Goal: Task Accomplishment & Management: Use online tool/utility

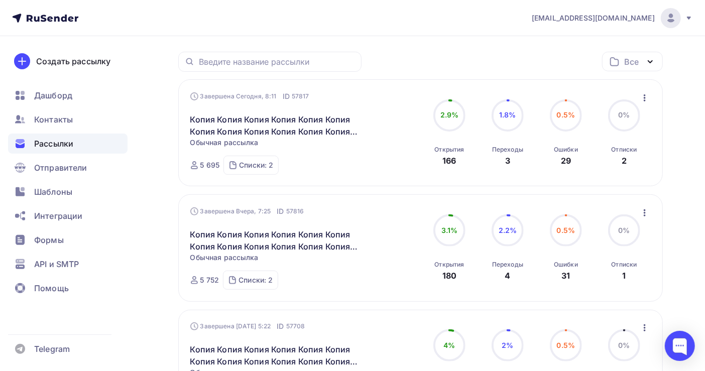
scroll to position [133, 0]
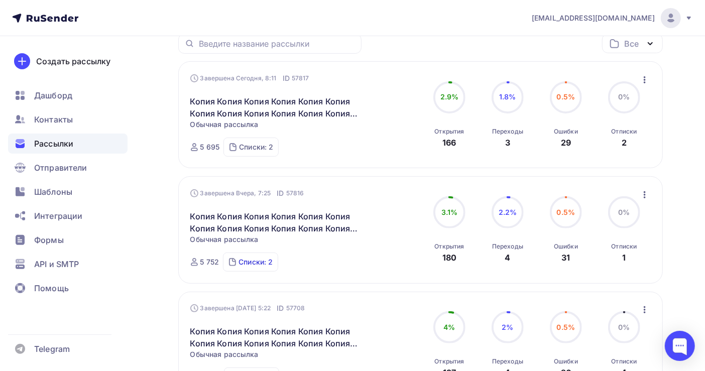
click at [244, 260] on div "Списки: 2" at bounding box center [255, 262] width 34 height 10
click at [254, 149] on div "Списки: 2" at bounding box center [256, 147] width 34 height 10
click at [249, 257] on div "Списки: 2 100 (4270) 84 (1708)" at bounding box center [250, 261] width 55 height 19
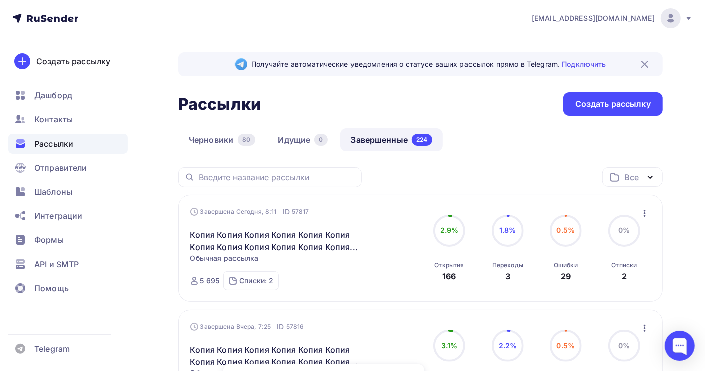
scroll to position [67, 0]
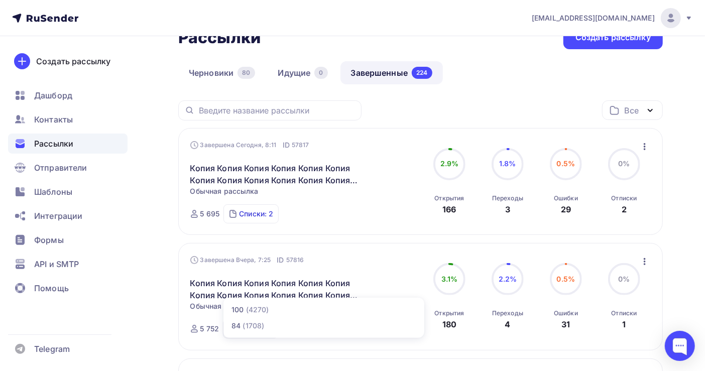
click at [260, 216] on div "Списки: 2" at bounding box center [256, 214] width 34 height 10
click at [642, 145] on icon "button" at bounding box center [644, 147] width 12 height 12
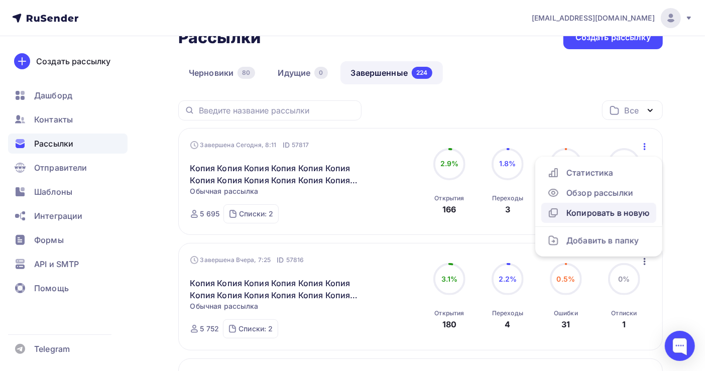
click at [601, 209] on div "Копировать в новую" at bounding box center [598, 213] width 103 height 12
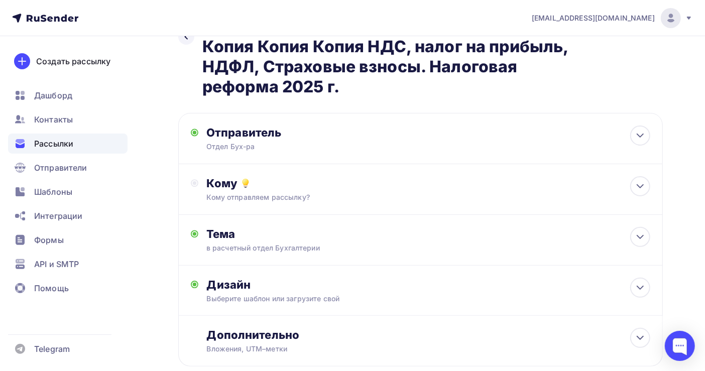
scroll to position [133, 0]
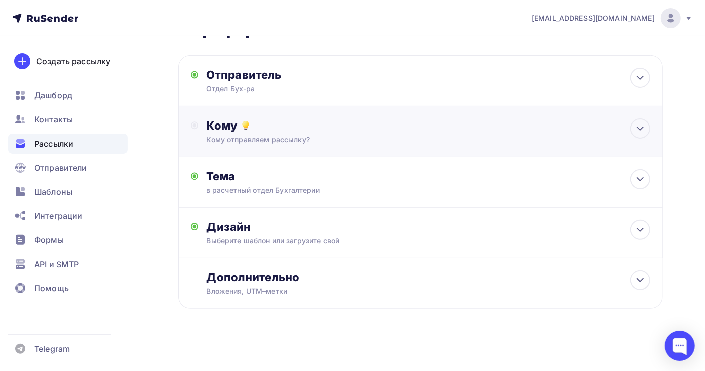
click at [237, 133] on div "Кому Кому отправляем рассылку? Списки получателей Выберите список Все списки id…" at bounding box center [428, 131] width 444 height 26
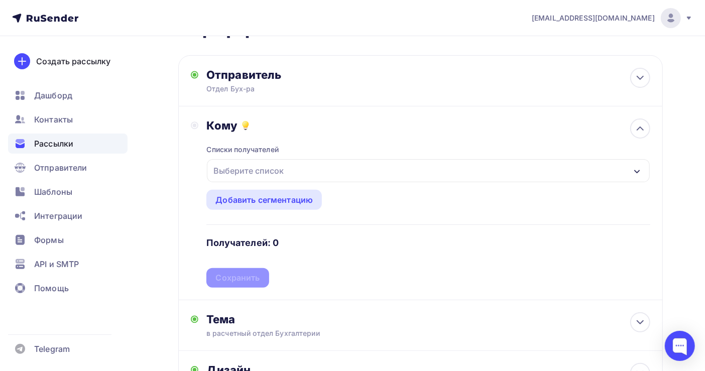
click at [261, 172] on div "Выберите список" at bounding box center [248, 171] width 78 height 18
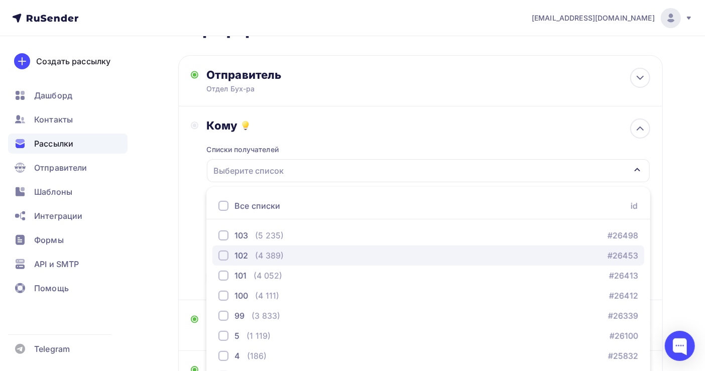
scroll to position [209, 0]
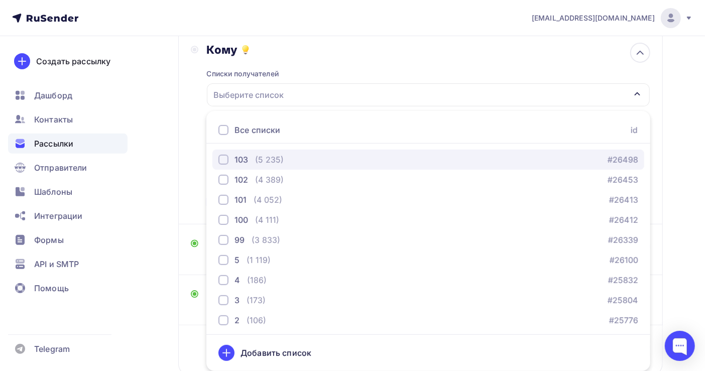
click at [326, 158] on div "103 (5 235) #26498" at bounding box center [428, 160] width 420 height 12
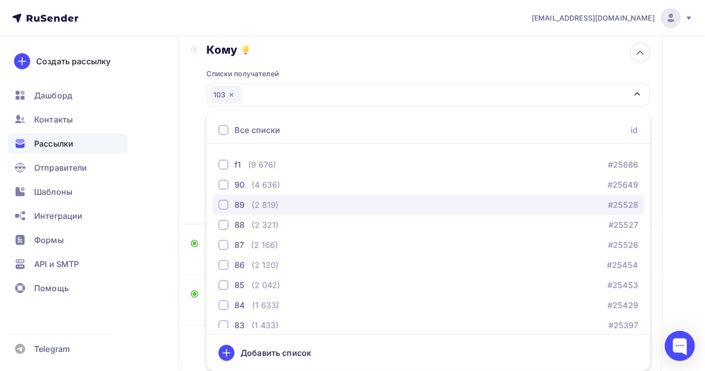
scroll to position [335, 0]
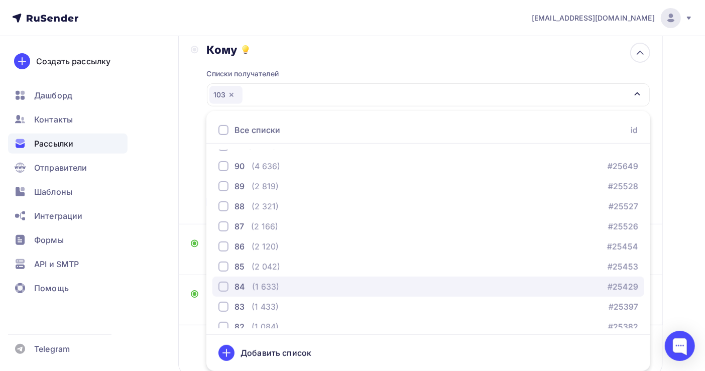
click at [292, 284] on div "84 (1 633) #25429" at bounding box center [428, 287] width 420 height 12
click at [223, 286] on div "button" at bounding box center [223, 287] width 10 height 10
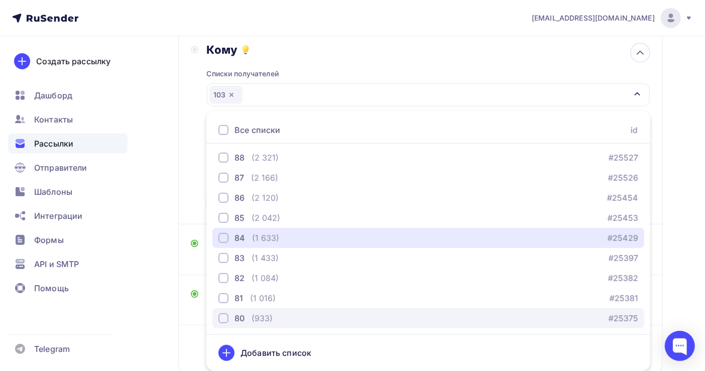
scroll to position [401, 0]
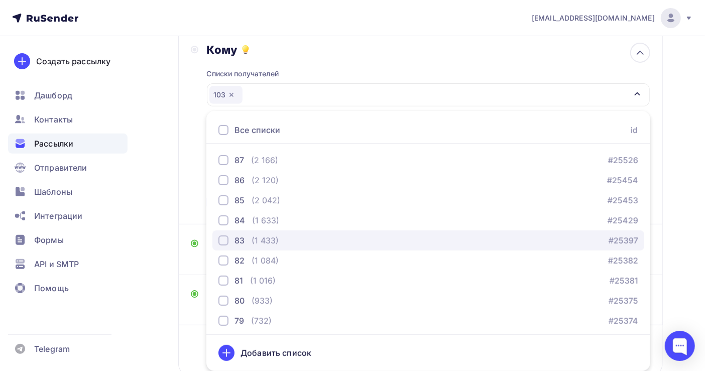
click at [222, 241] on div "button" at bounding box center [223, 240] width 10 height 10
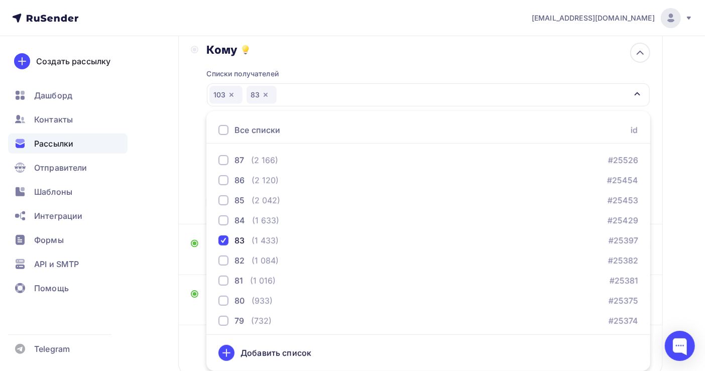
click at [693, 201] on div "Назад Копия Копия Копия Копия Копия Копия Копия [GEOGRAPHIC_DATA] Копия Копия К…" at bounding box center [352, 134] width 705 height 614
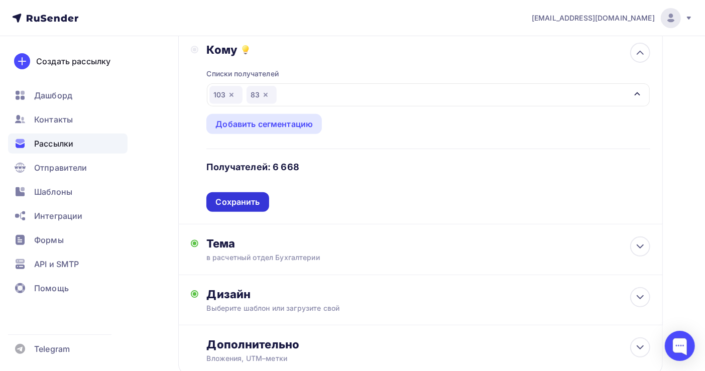
click at [247, 204] on div "Сохранить" at bounding box center [237, 202] width 44 height 12
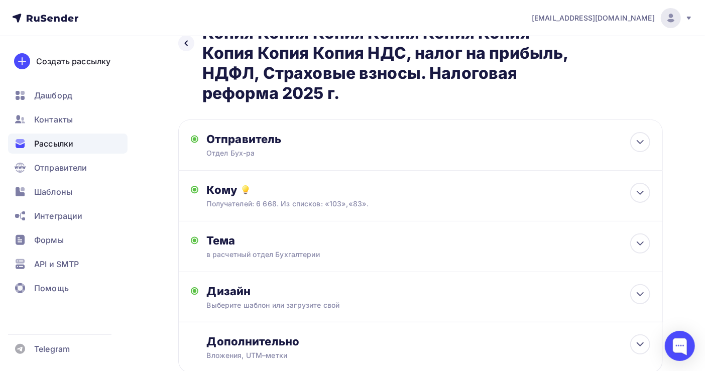
scroll to position [0, 0]
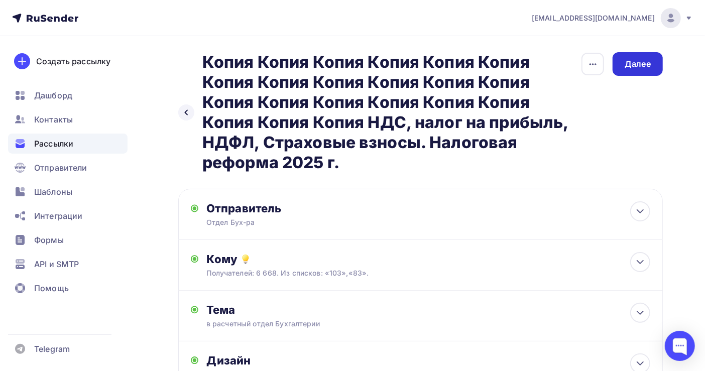
click at [642, 64] on div "Далее" at bounding box center [637, 64] width 26 height 12
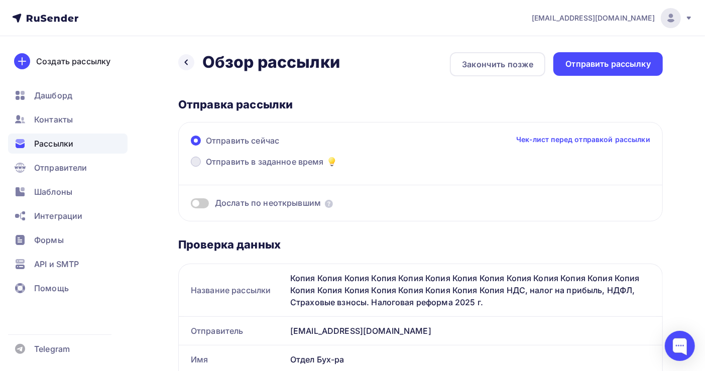
click at [234, 157] on span "Отправить в заданное время" at bounding box center [265, 162] width 118 height 12
click at [206, 168] on input "Отправить в заданное время" at bounding box center [206, 168] width 0 height 0
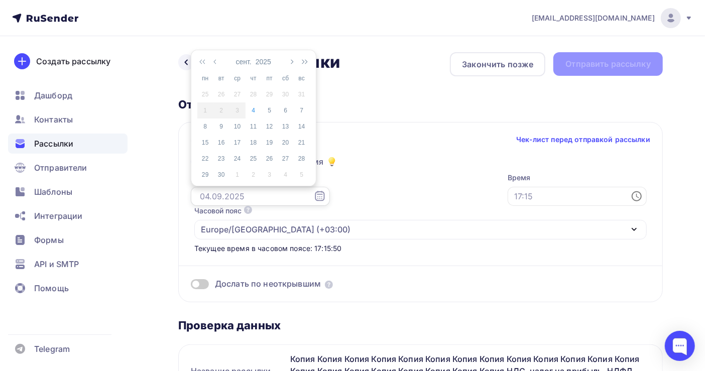
click at [239, 195] on input "text" at bounding box center [260, 196] width 139 height 19
click at [266, 110] on div "5" at bounding box center [269, 110] width 16 height 9
type input "[DATE]"
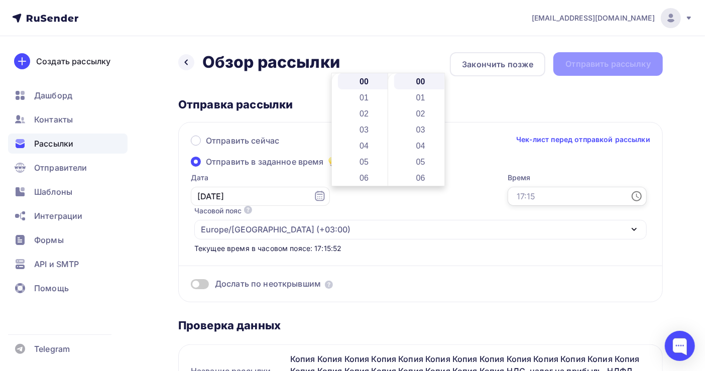
click at [507, 197] on input "text" at bounding box center [576, 196] width 139 height 19
click at [366, 163] on li "05" at bounding box center [365, 162] width 54 height 16
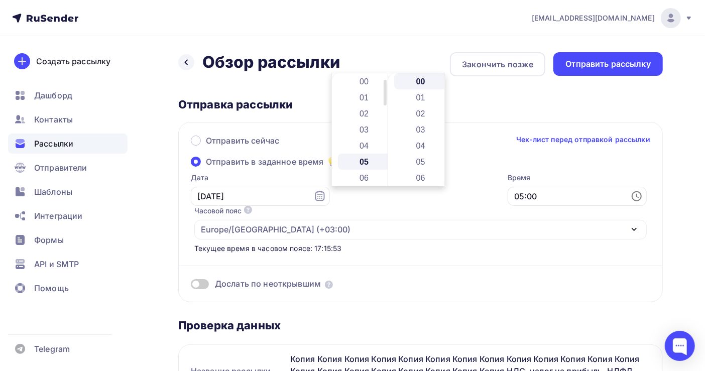
scroll to position [80, 0]
click at [417, 152] on li "17" at bounding box center [421, 154] width 54 height 16
type input "05:17"
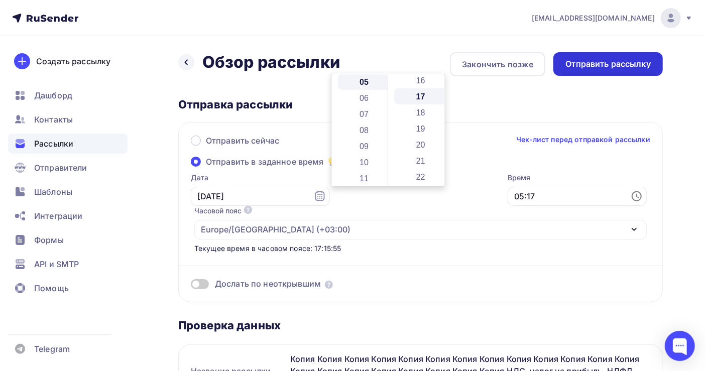
scroll to position [273, 0]
click at [585, 71] on div "Отправить рассылку" at bounding box center [607, 64] width 109 height 24
